Goal: Task Accomplishment & Management: Manage account settings

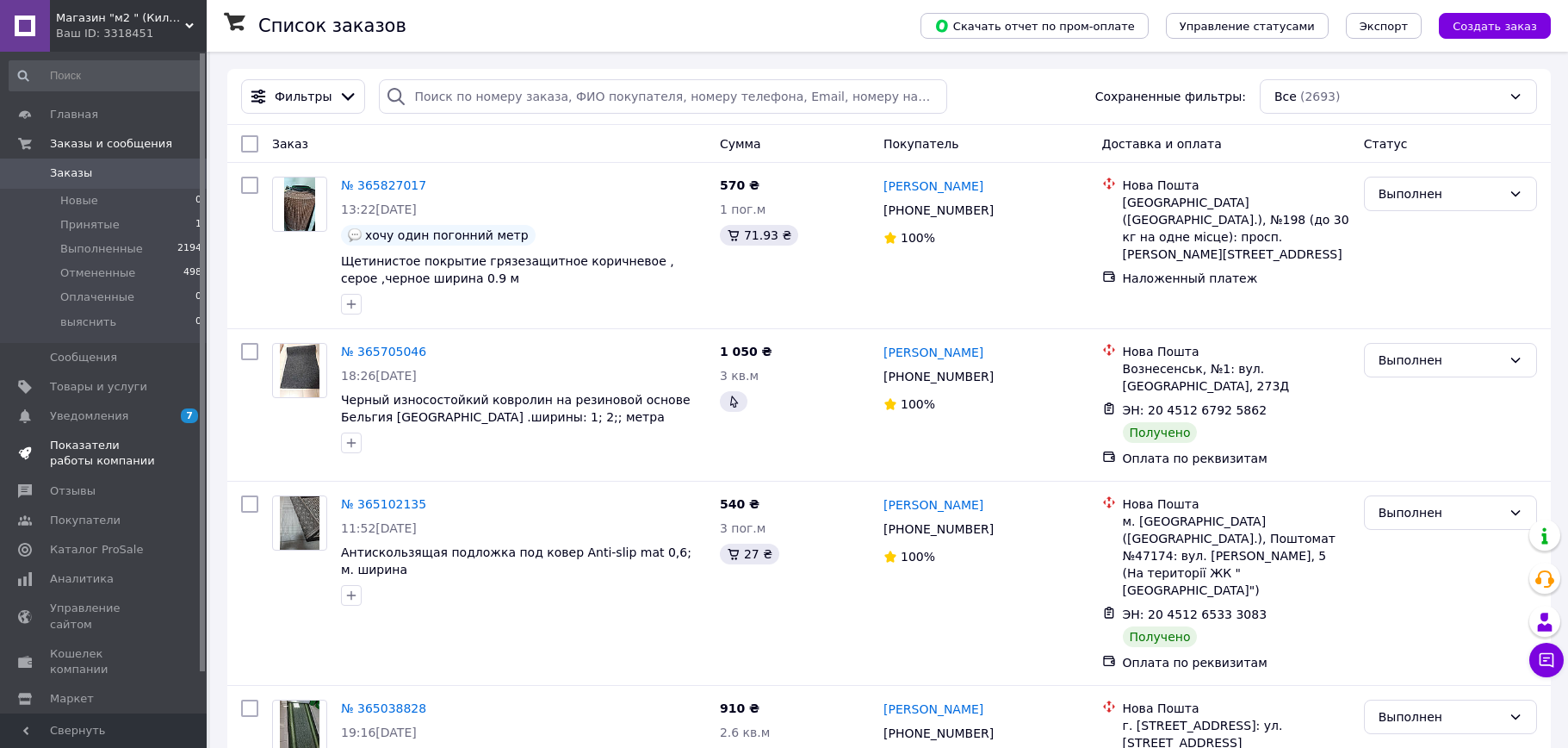
click at [112, 446] on span "Показатели работы компании" at bounding box center [105, 453] width 110 height 31
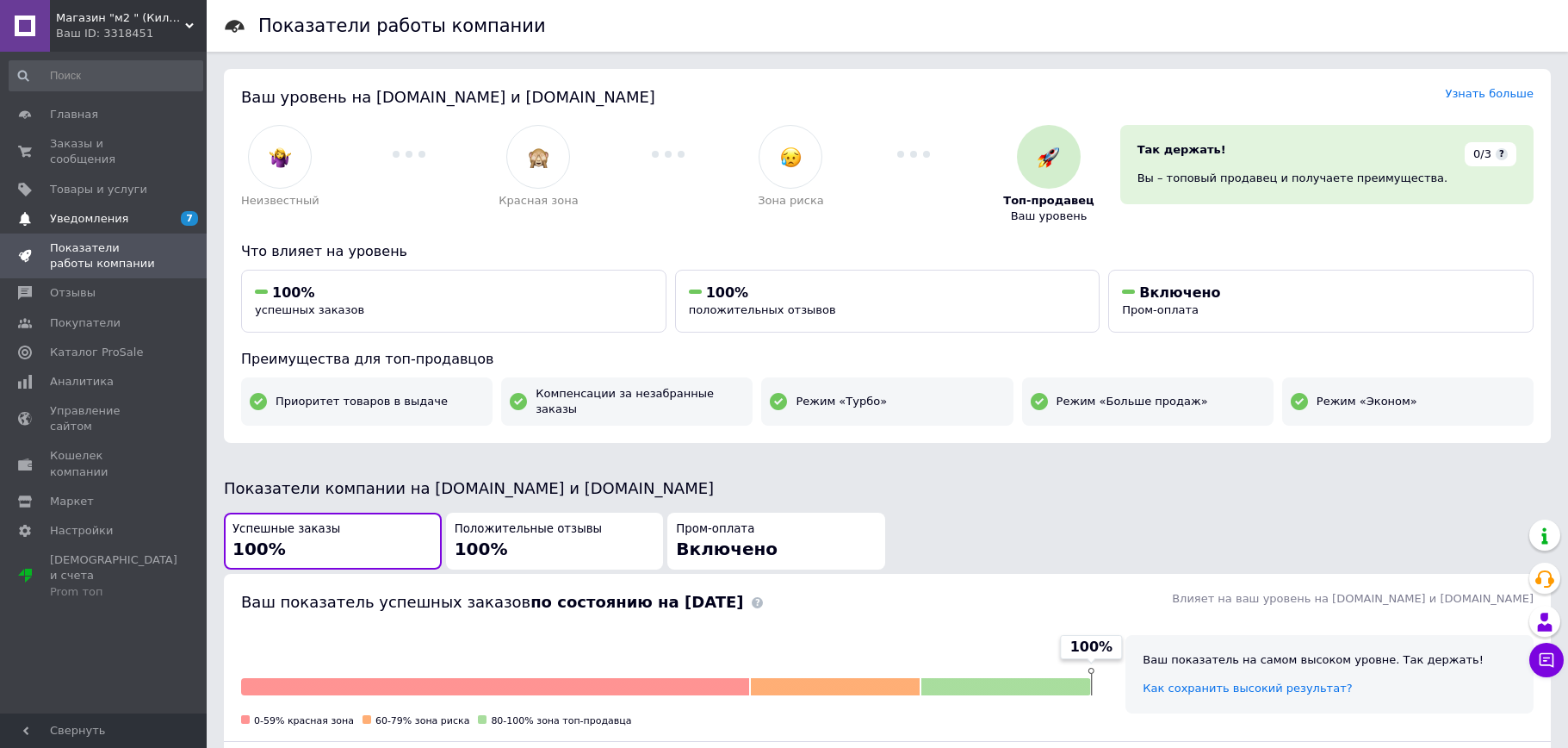
click at [81, 211] on span "Уведомления" at bounding box center [89, 219] width 79 height 16
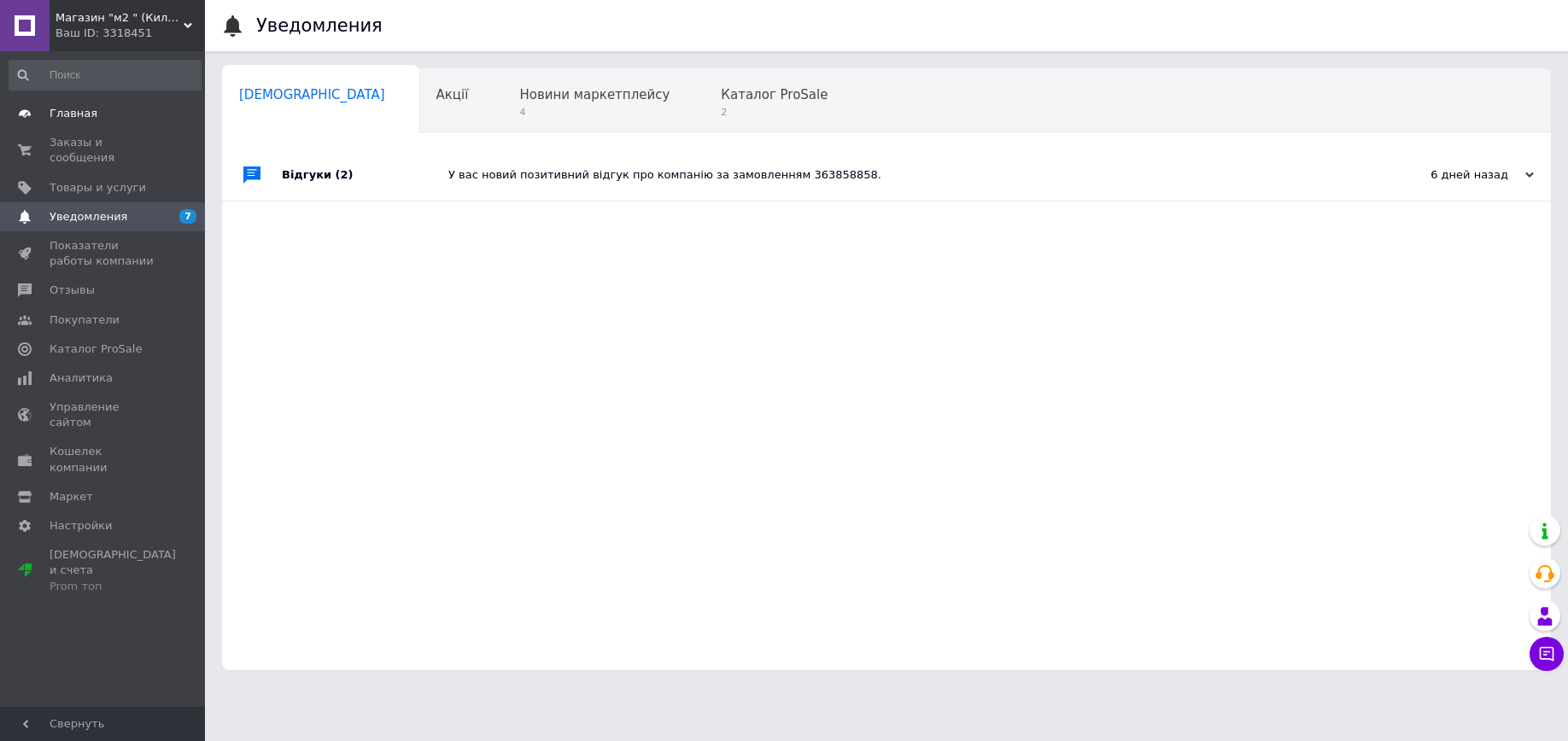
click at [65, 110] on span "Главная" at bounding box center [73, 114] width 47 height 16
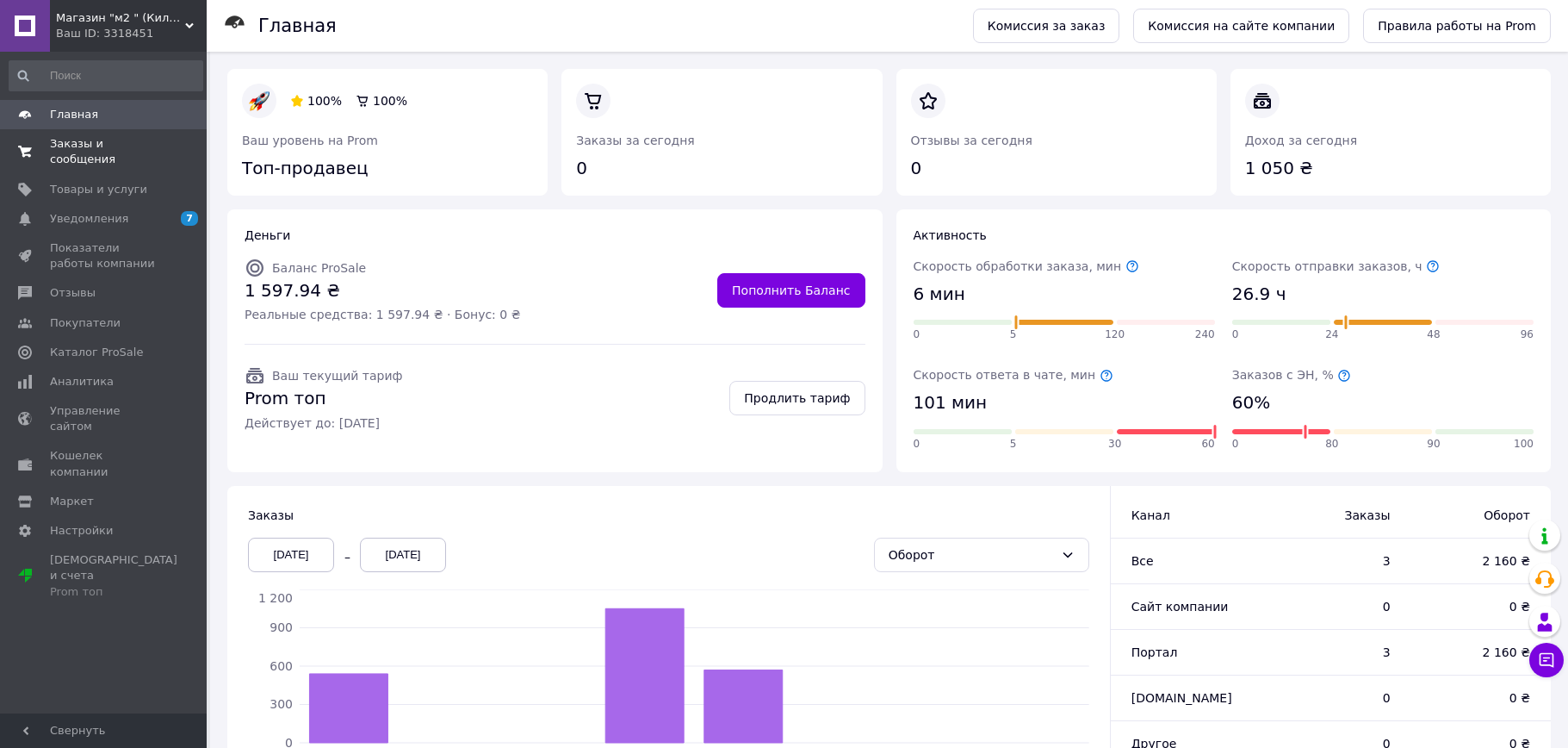
click at [132, 148] on span "Заказы и сообщения" at bounding box center [105, 151] width 110 height 31
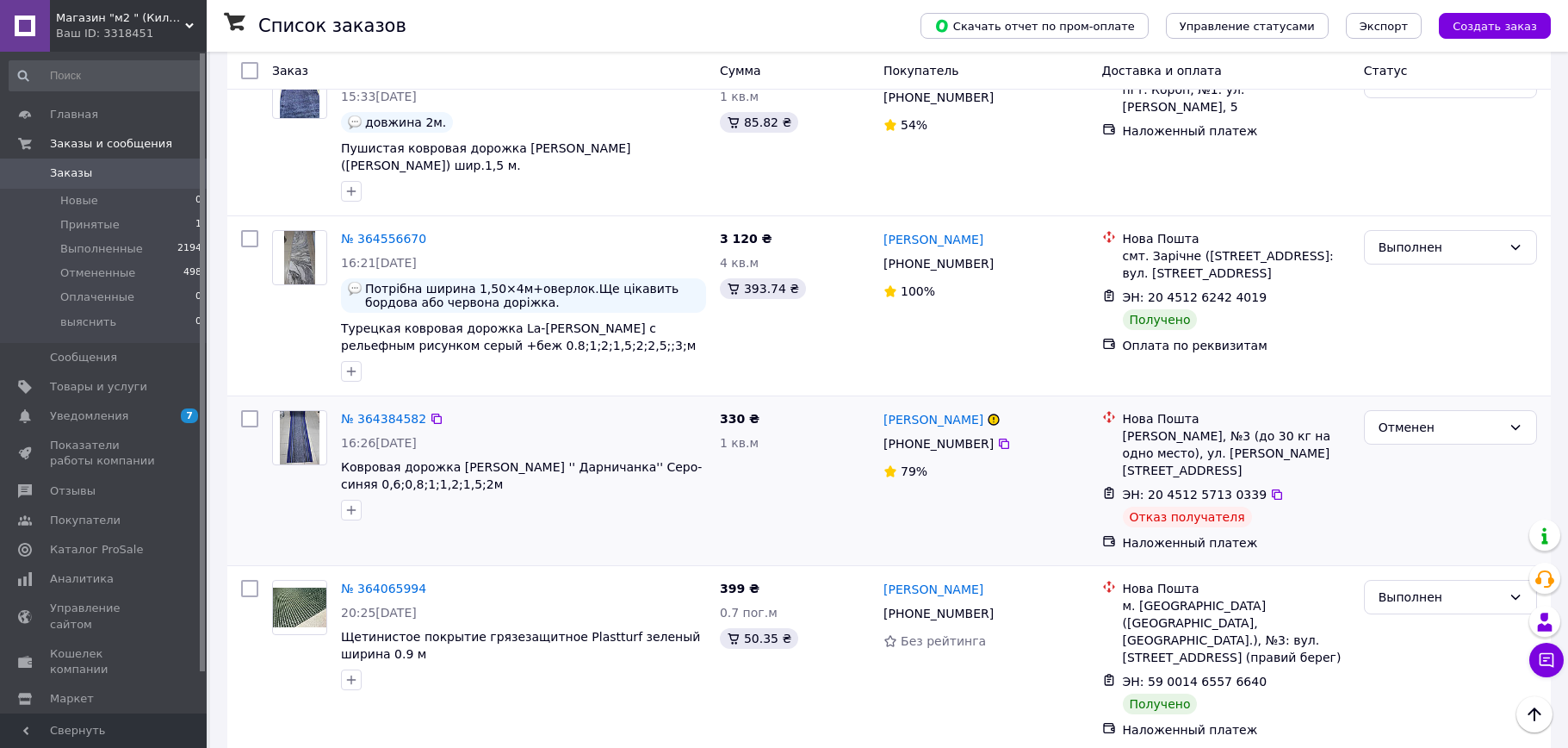
scroll to position [1120, 0]
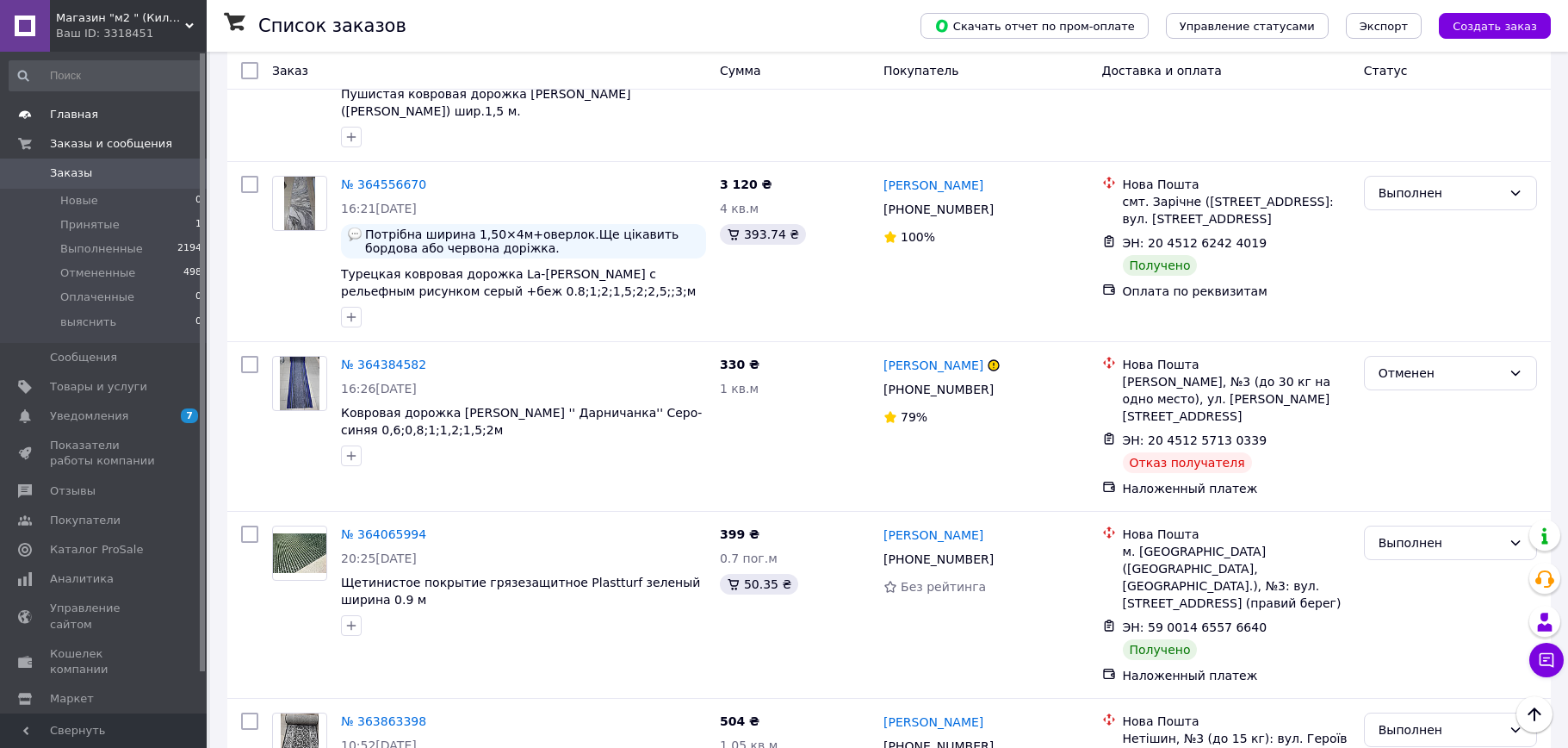
click at [77, 111] on span "Главная" at bounding box center [74, 115] width 48 height 16
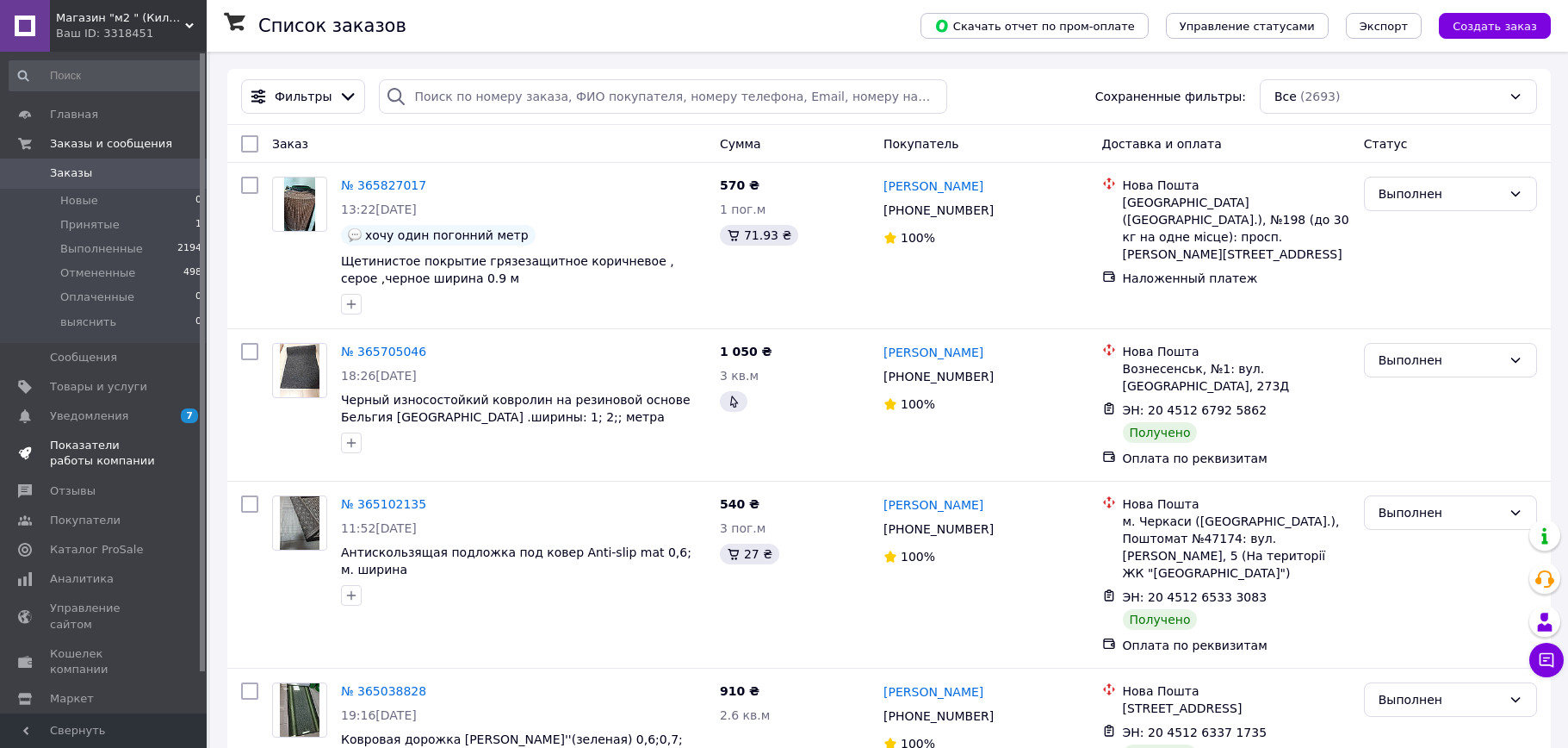
click at [102, 447] on span "Показатели работы компании" at bounding box center [105, 453] width 110 height 31
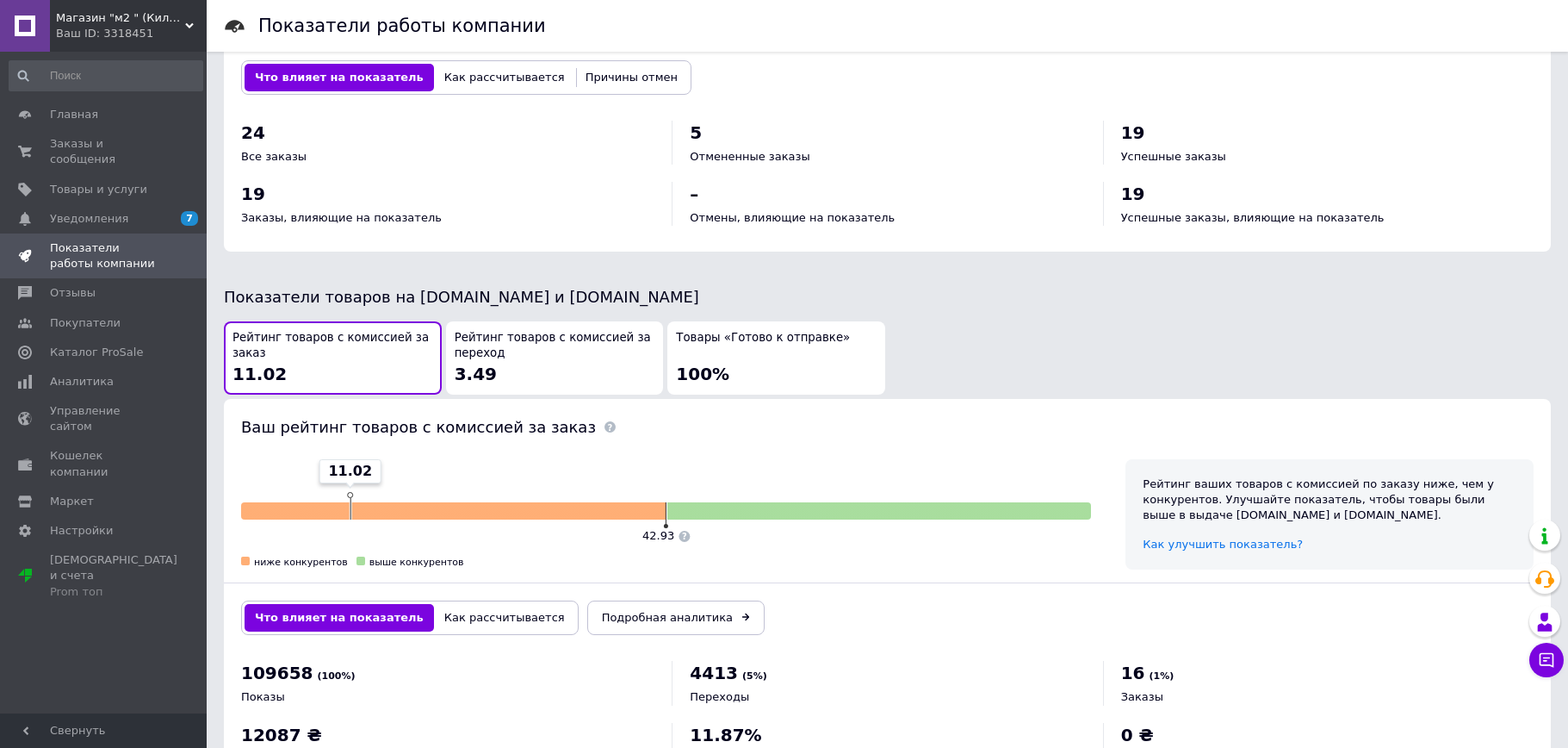
scroll to position [763, 0]
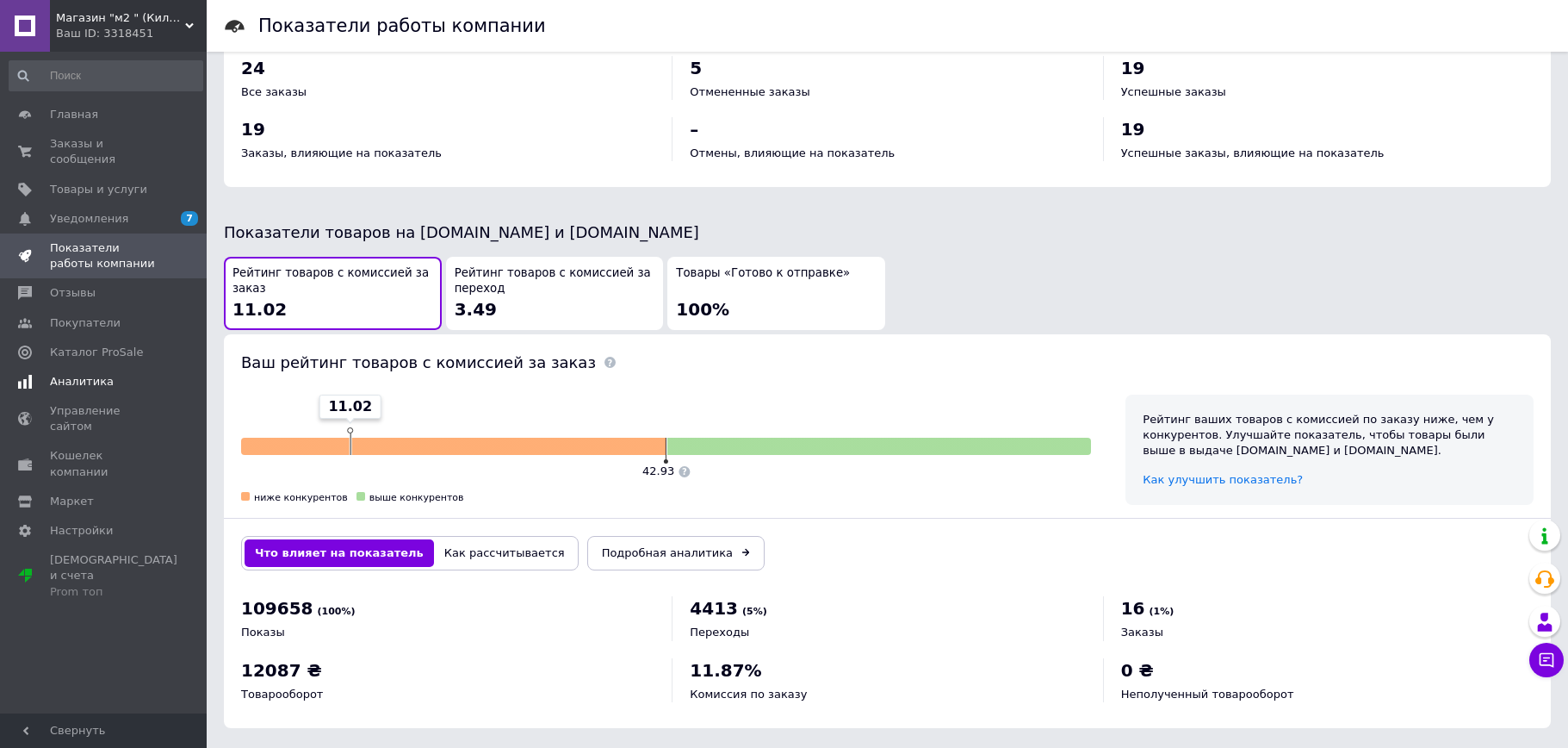
click at [117, 374] on span "Аналитика" at bounding box center [105, 382] width 110 height 16
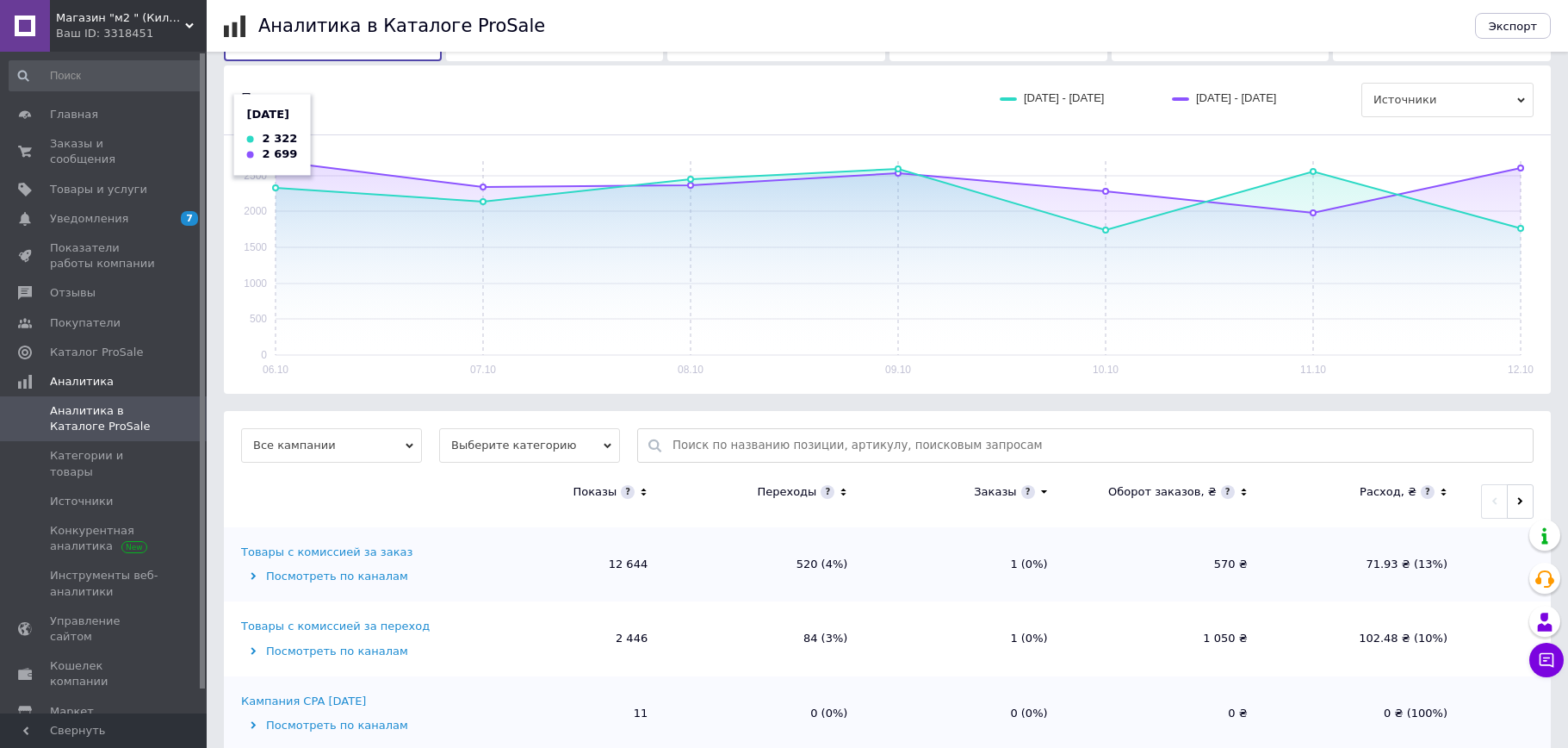
scroll to position [173, 0]
click at [107, 494] on span "Источники" at bounding box center [105, 502] width 110 height 16
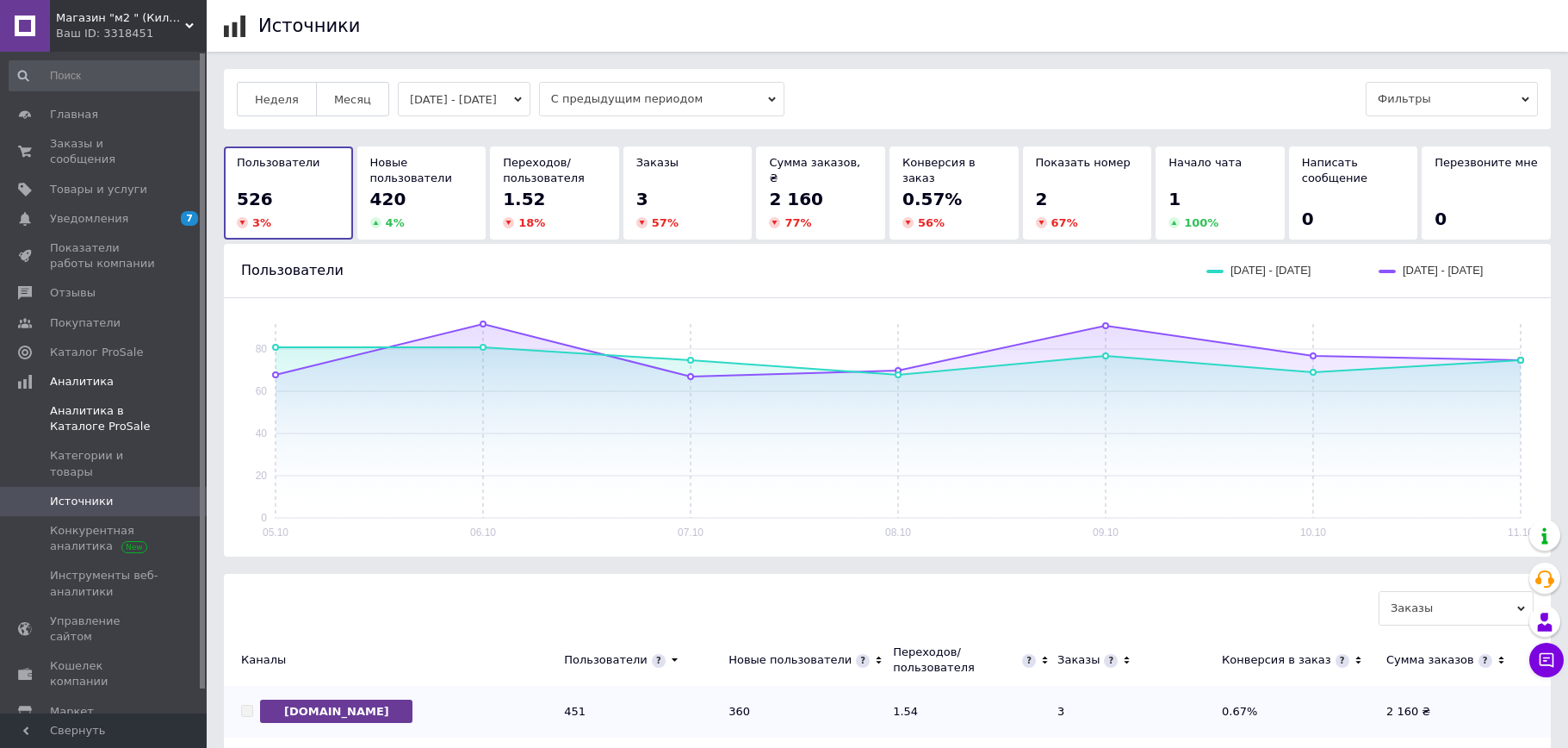
click at [133, 403] on span "Аналитика в Каталоге ProSale" at bounding box center [105, 418] width 110 height 31
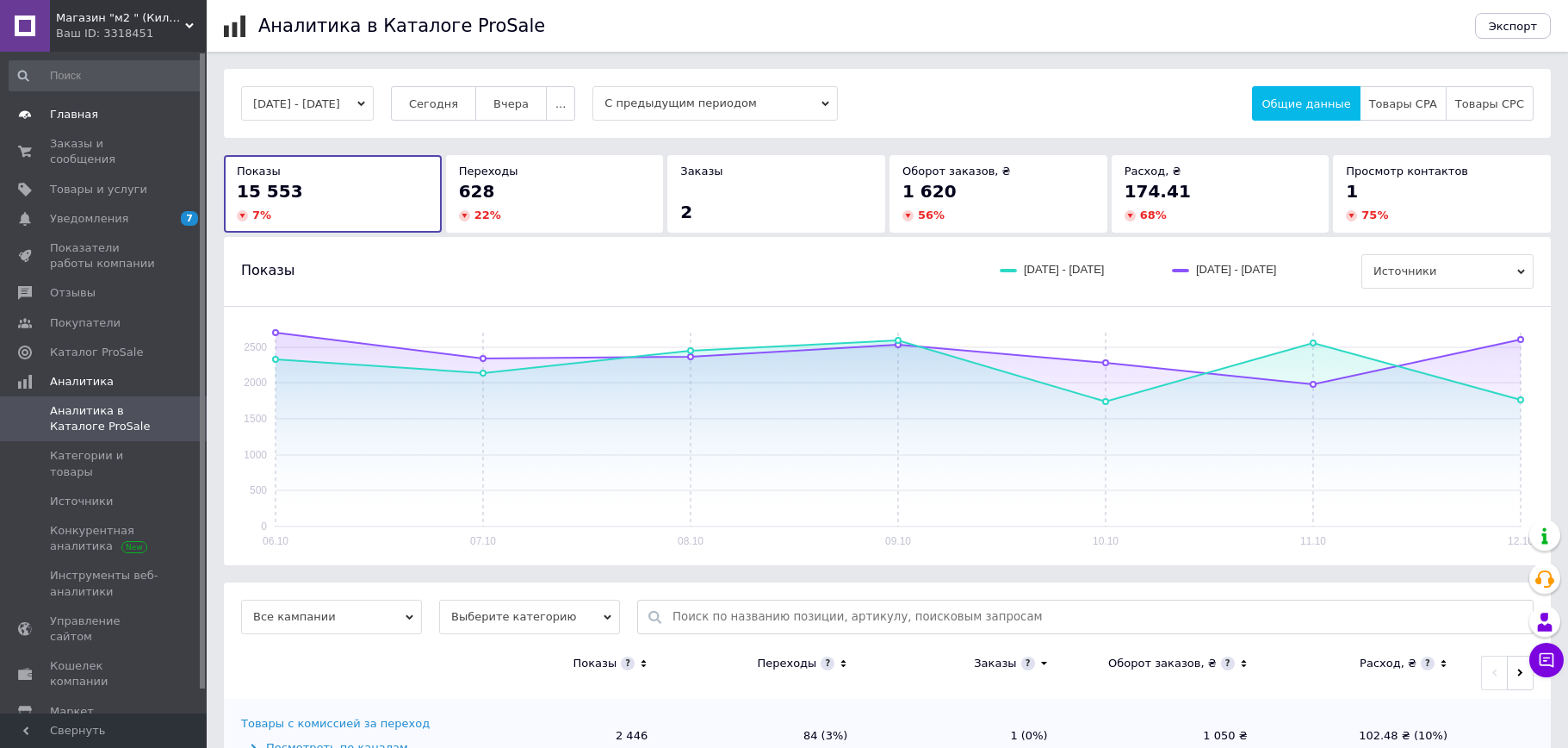
click at [72, 106] on link "Главная" at bounding box center [106, 114] width 211 height 29
